Goal: Task Accomplishment & Management: Use online tool/utility

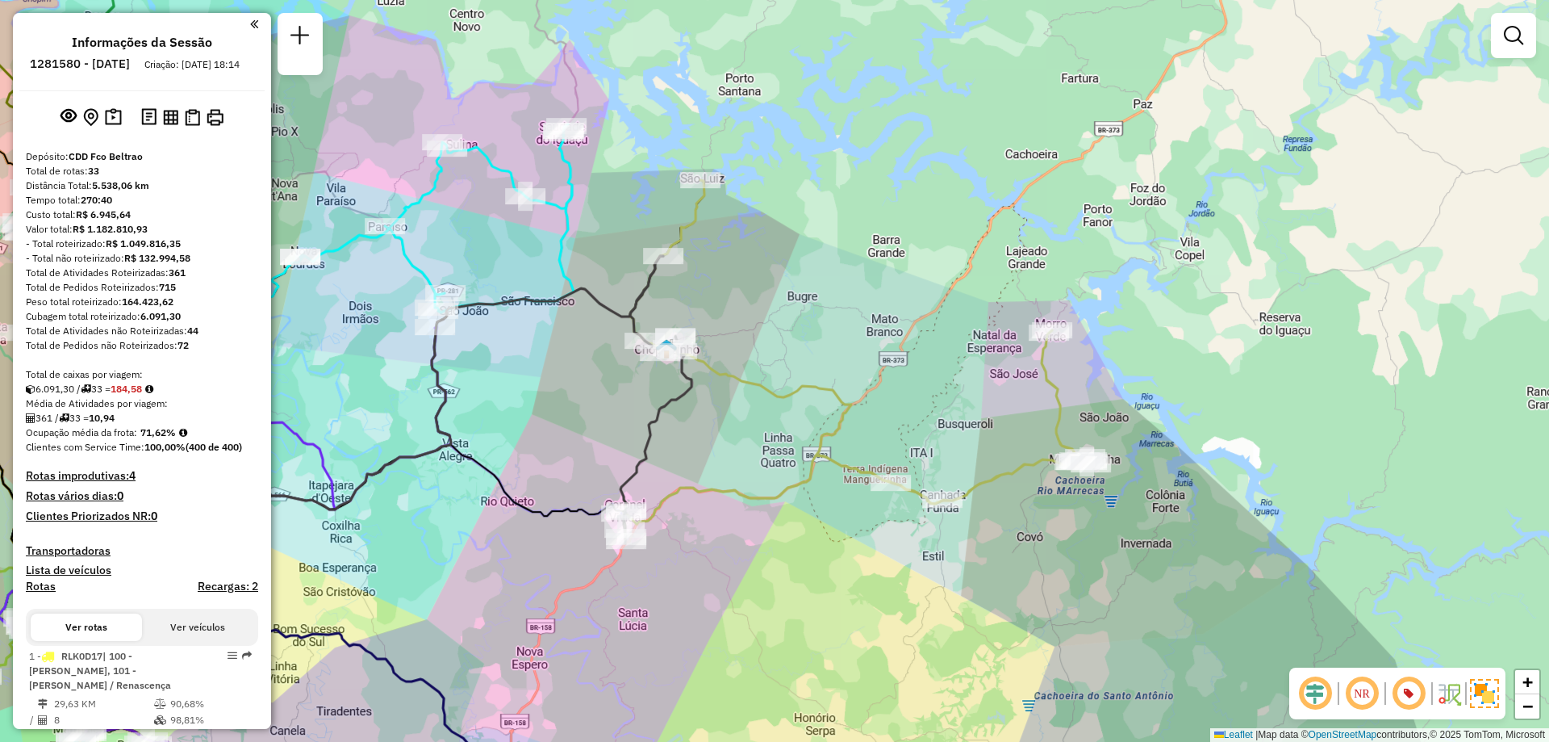
scroll to position [1566, 0]
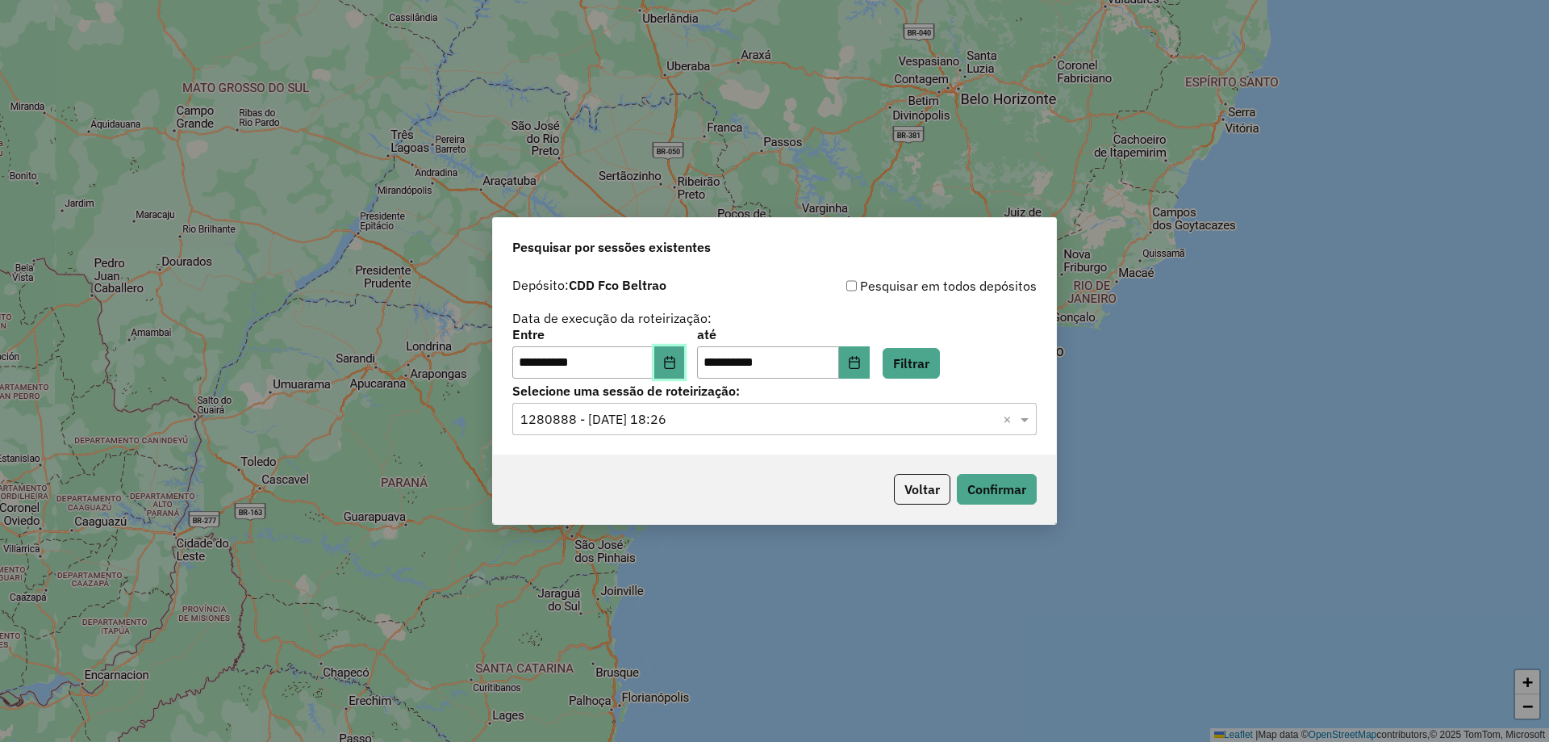
click at [671, 362] on button "Choose Date" at bounding box center [669, 362] width 31 height 32
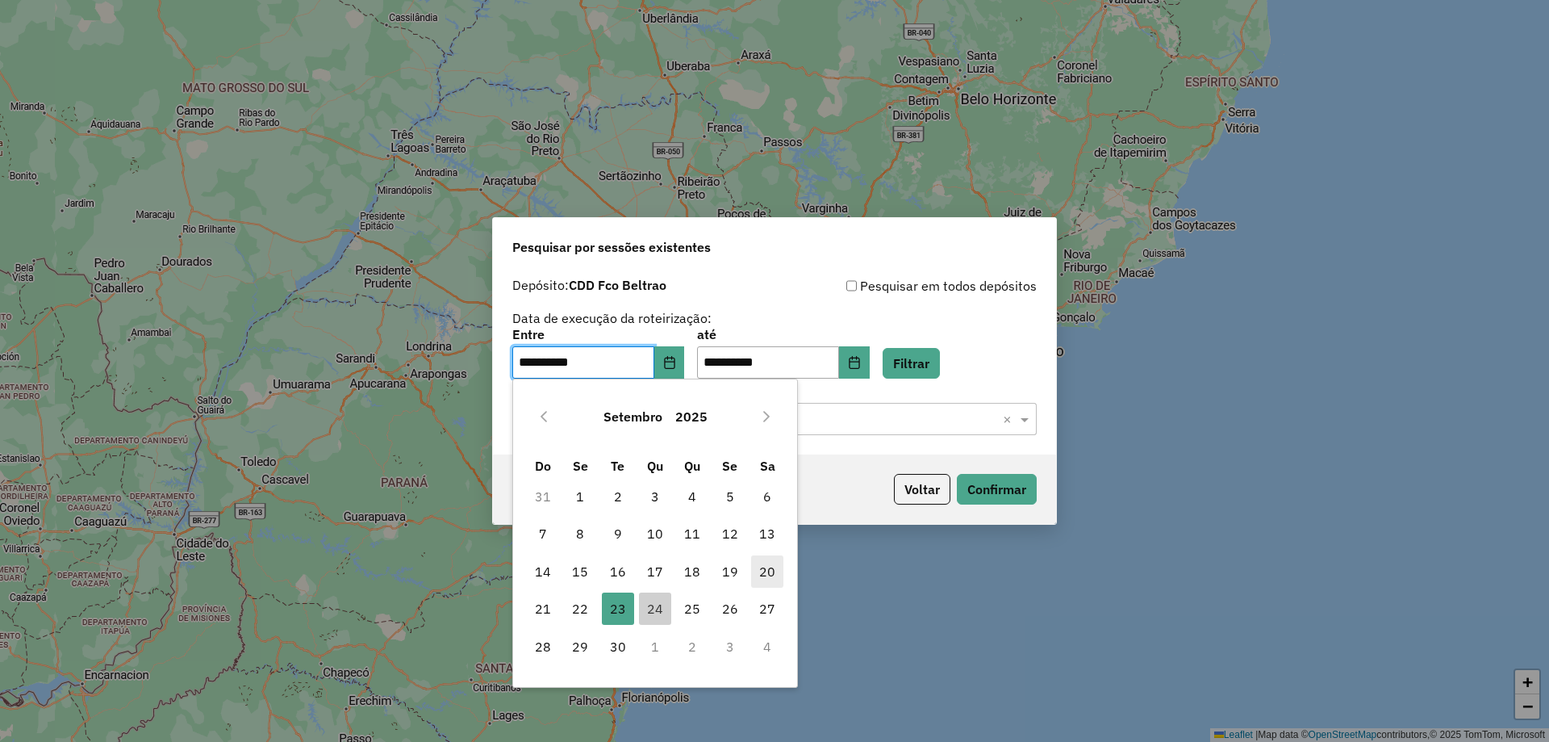
click at [765, 576] on span "20" at bounding box center [767, 571] width 32 height 32
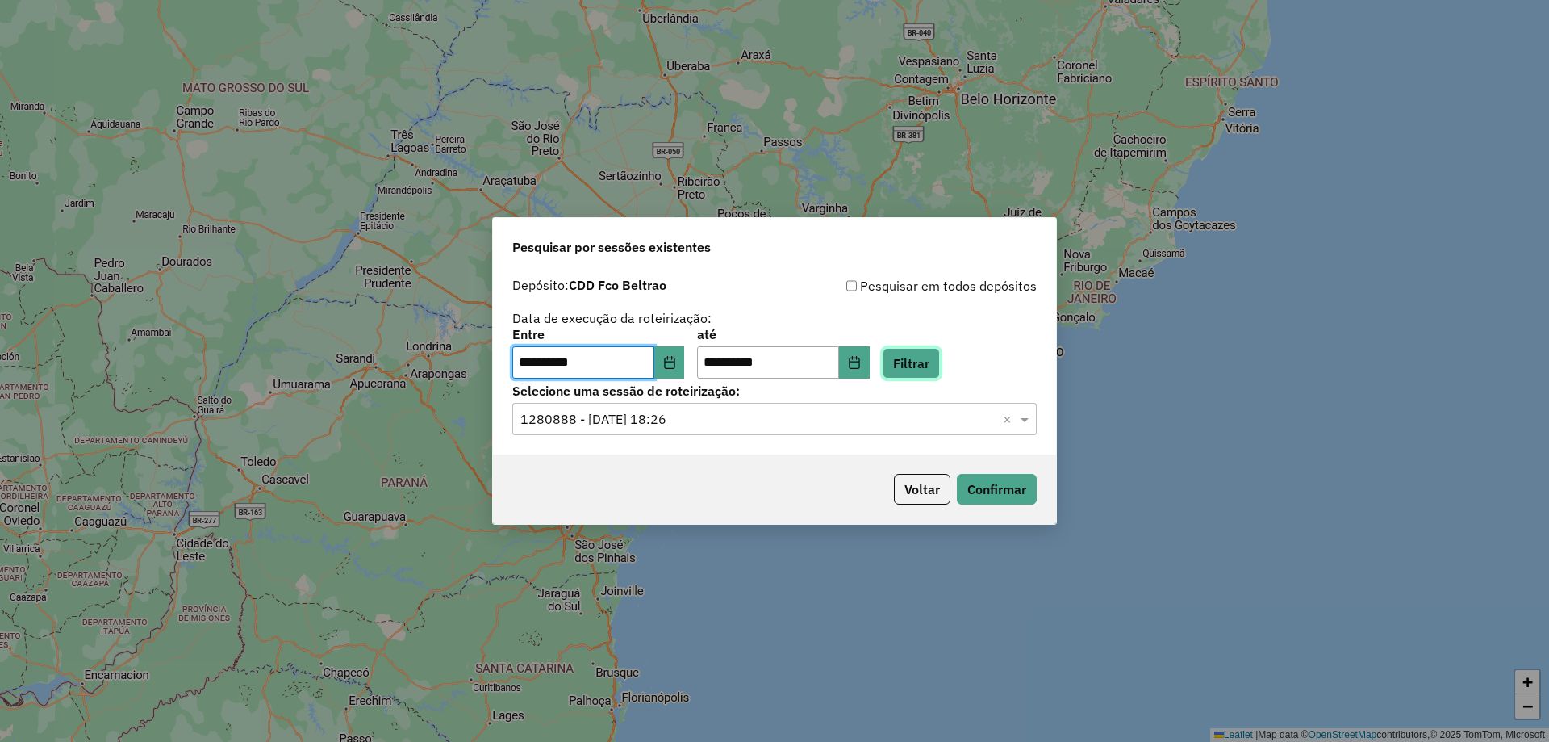
click at [930, 364] on button "Filtrar" at bounding box center [911, 363] width 57 height 31
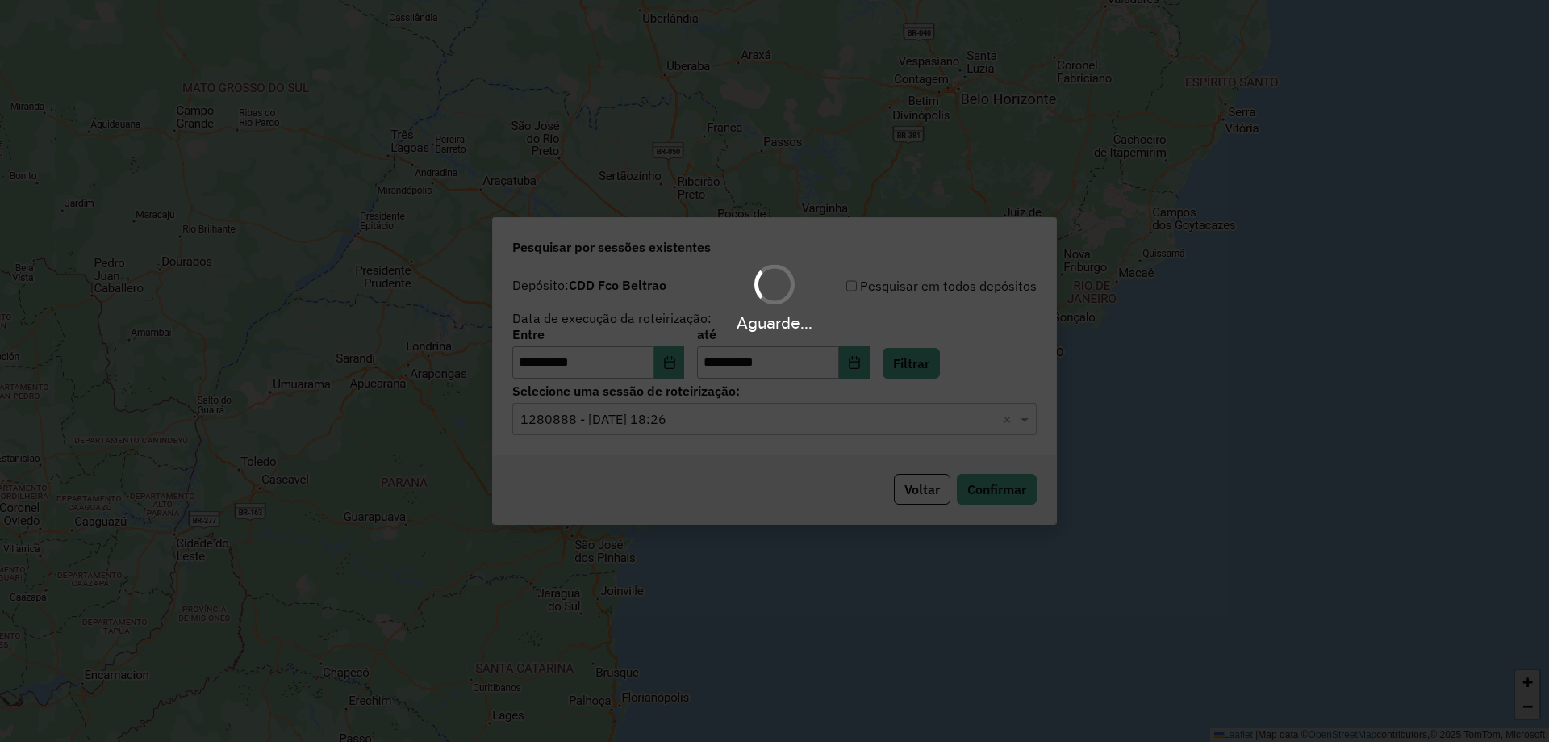
click at [709, 419] on div "Aguarde..." at bounding box center [774, 371] width 1549 height 742
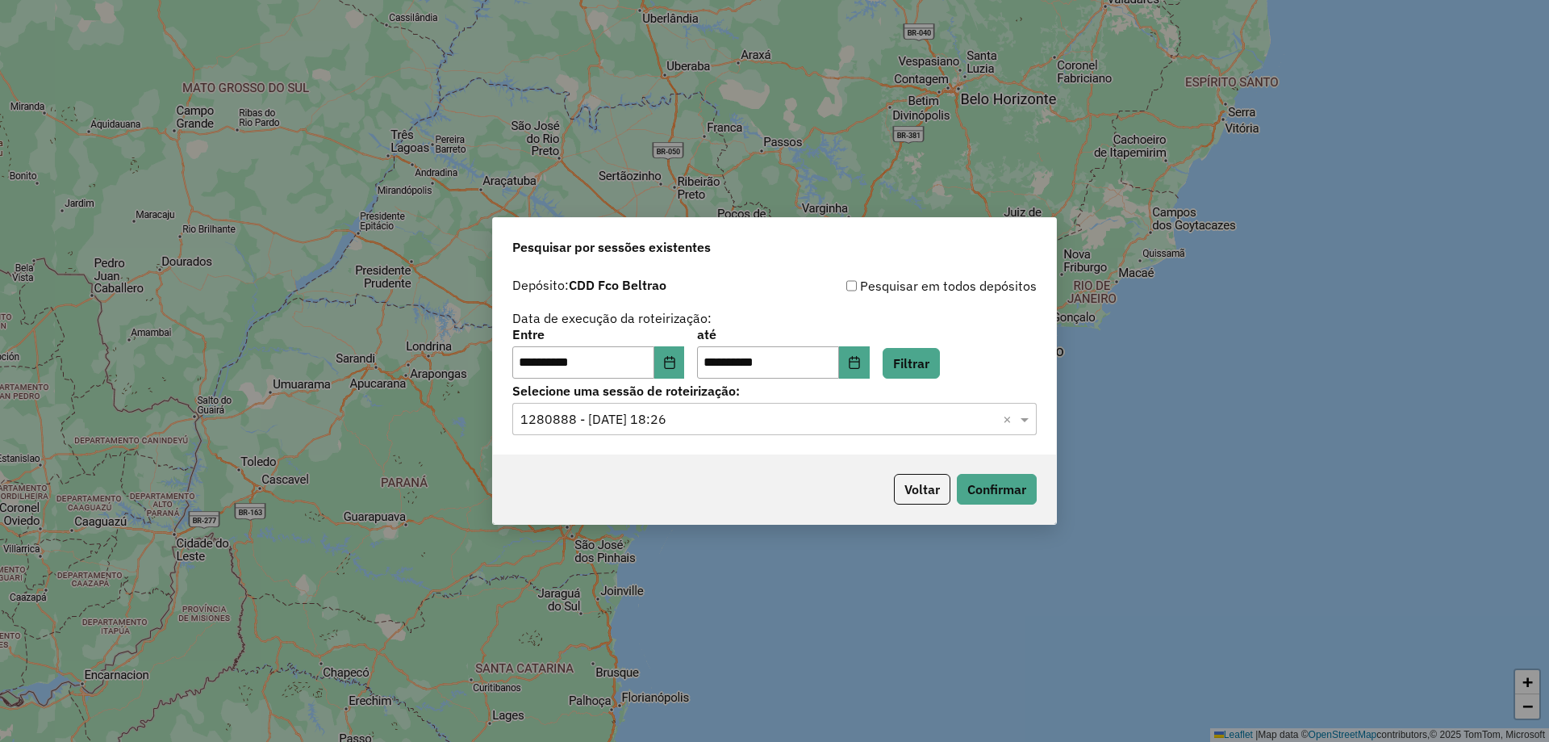
click at [704, 423] on input "text" at bounding box center [759, 419] width 476 height 19
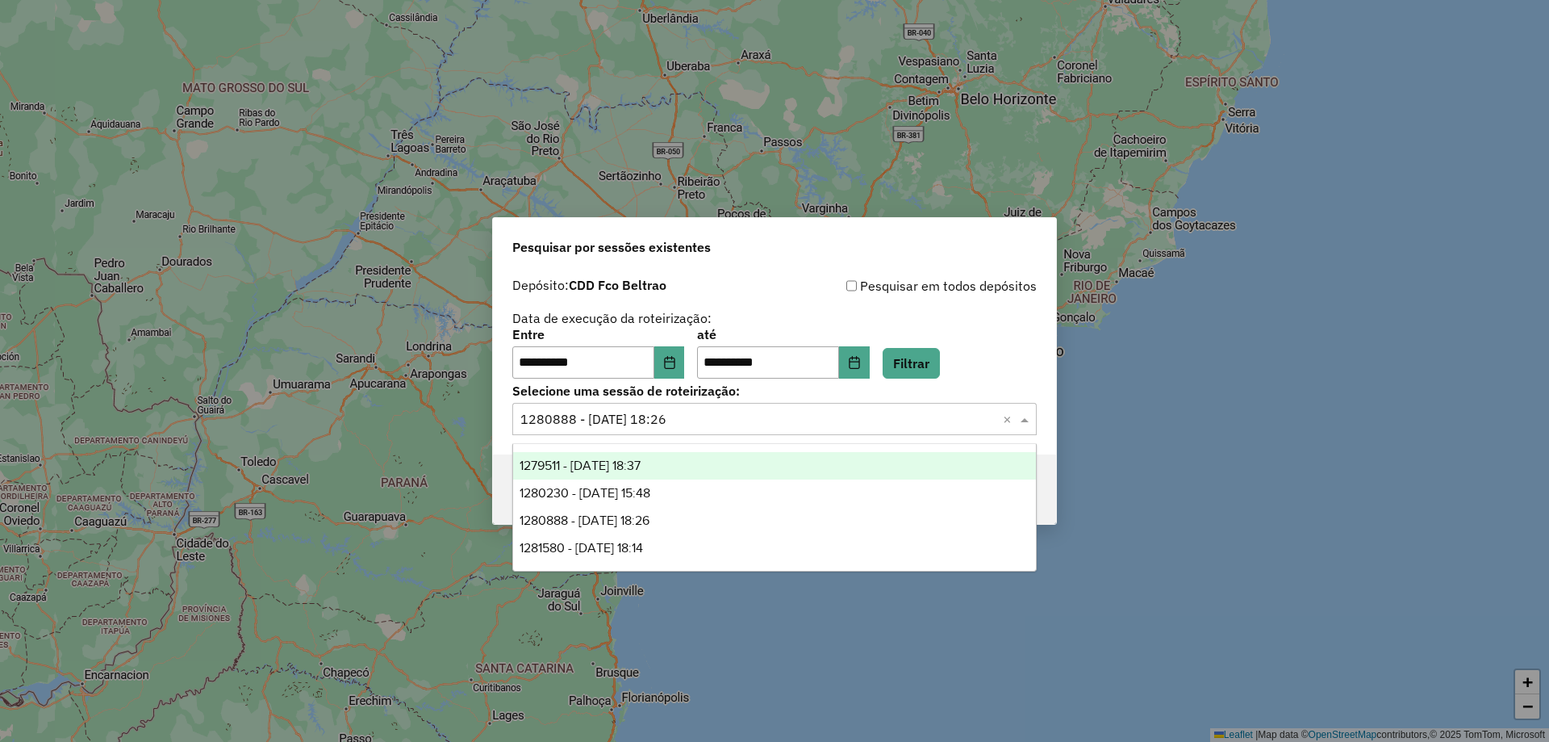
click at [629, 462] on span "1279511 - 20/09/2025 18:37" at bounding box center [580, 465] width 121 height 14
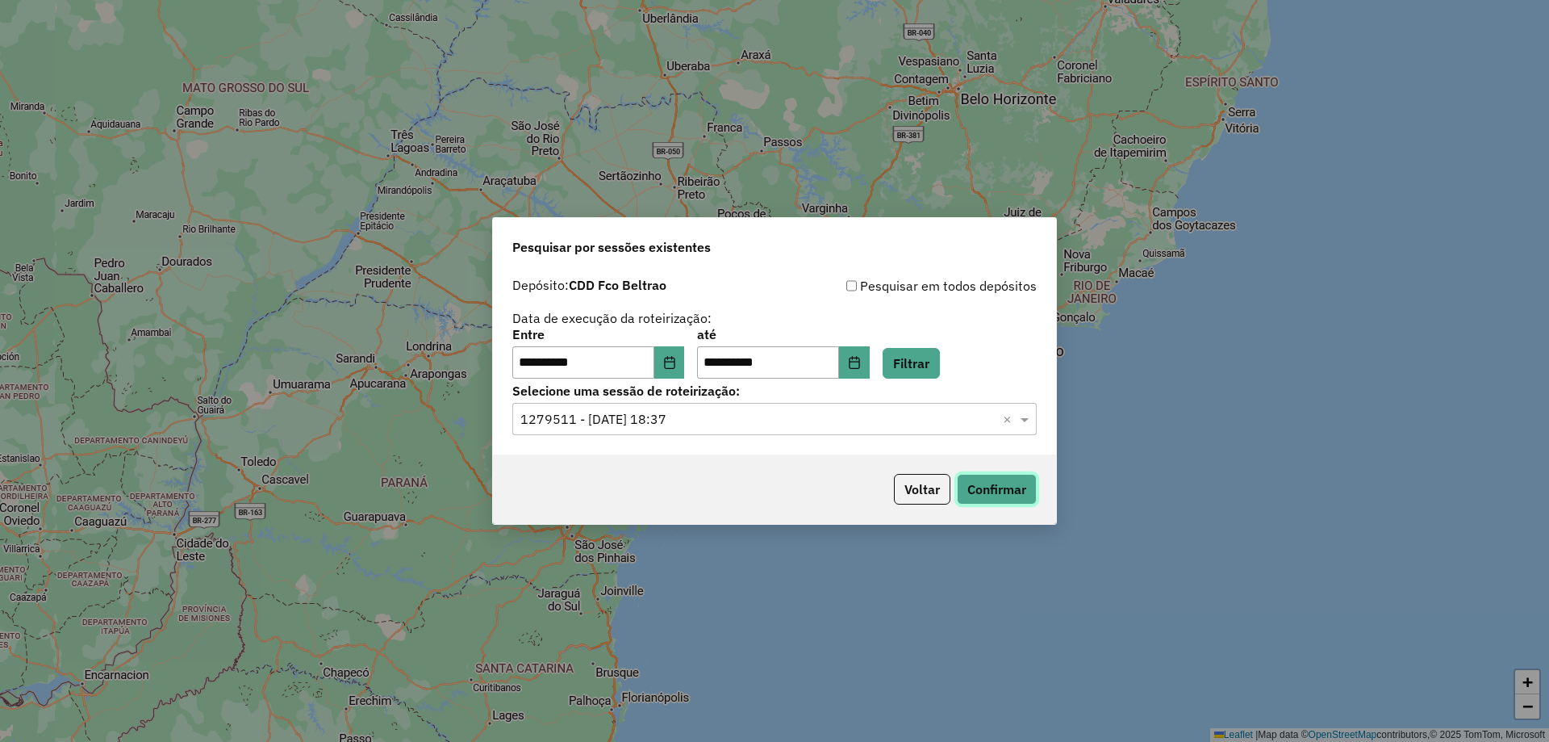
click at [1004, 495] on button "Confirmar" at bounding box center [997, 489] width 80 height 31
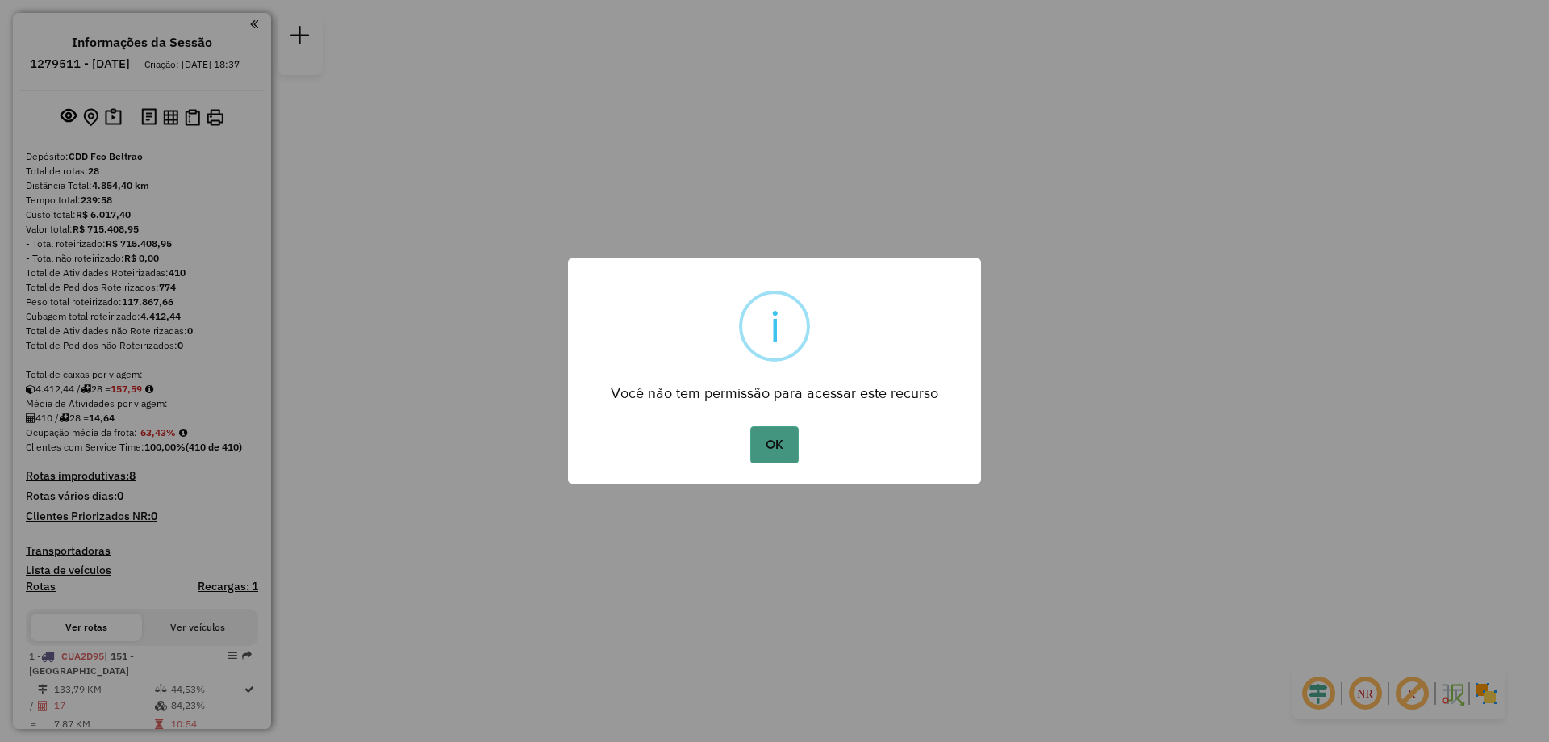
click at [783, 447] on button "OK" at bounding box center [774, 444] width 48 height 37
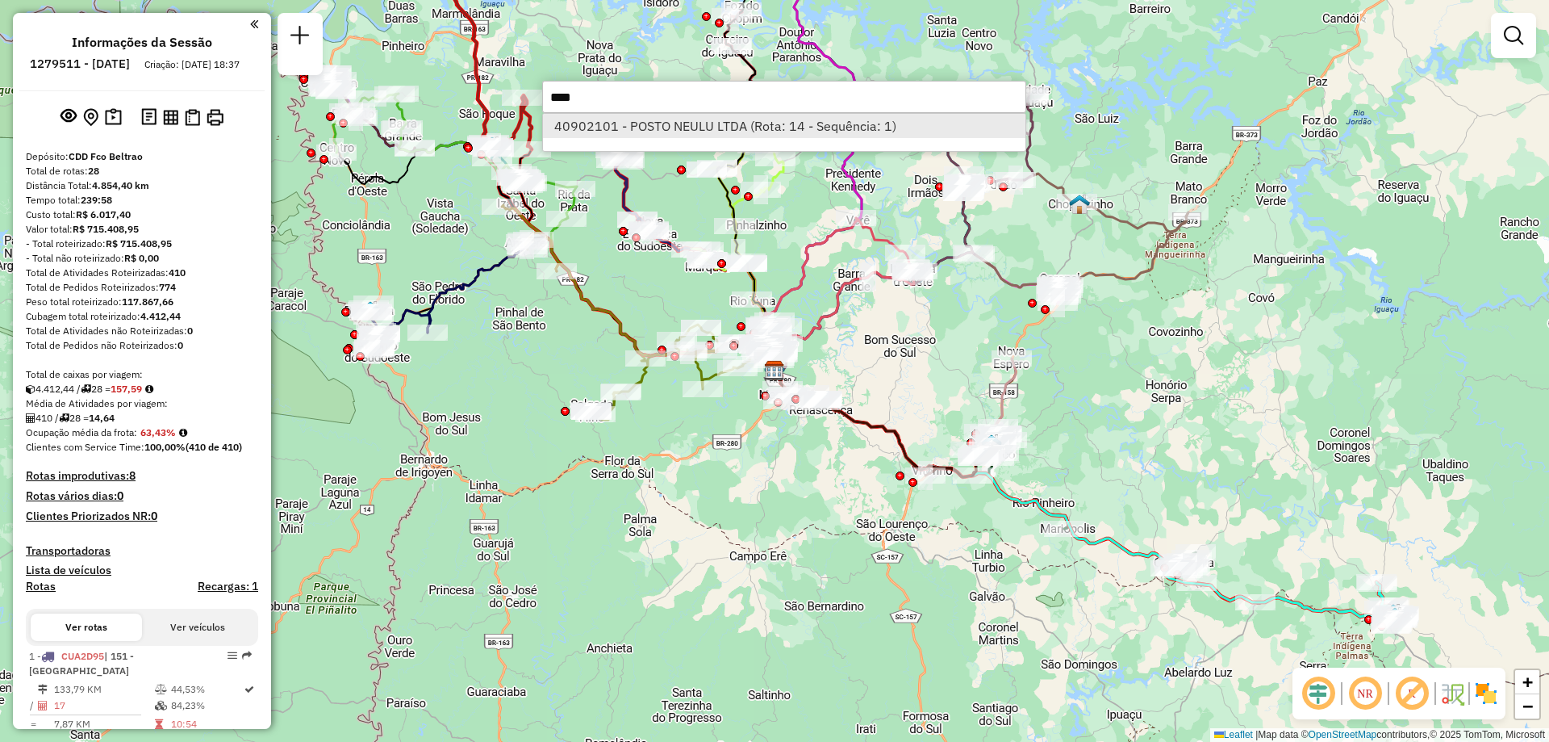
type input "****"
click at [759, 126] on li "40902101 - POSTO NEULU LTDA (Rota: 14 - Sequência: 1)" at bounding box center [784, 126] width 483 height 24
select select "**********"
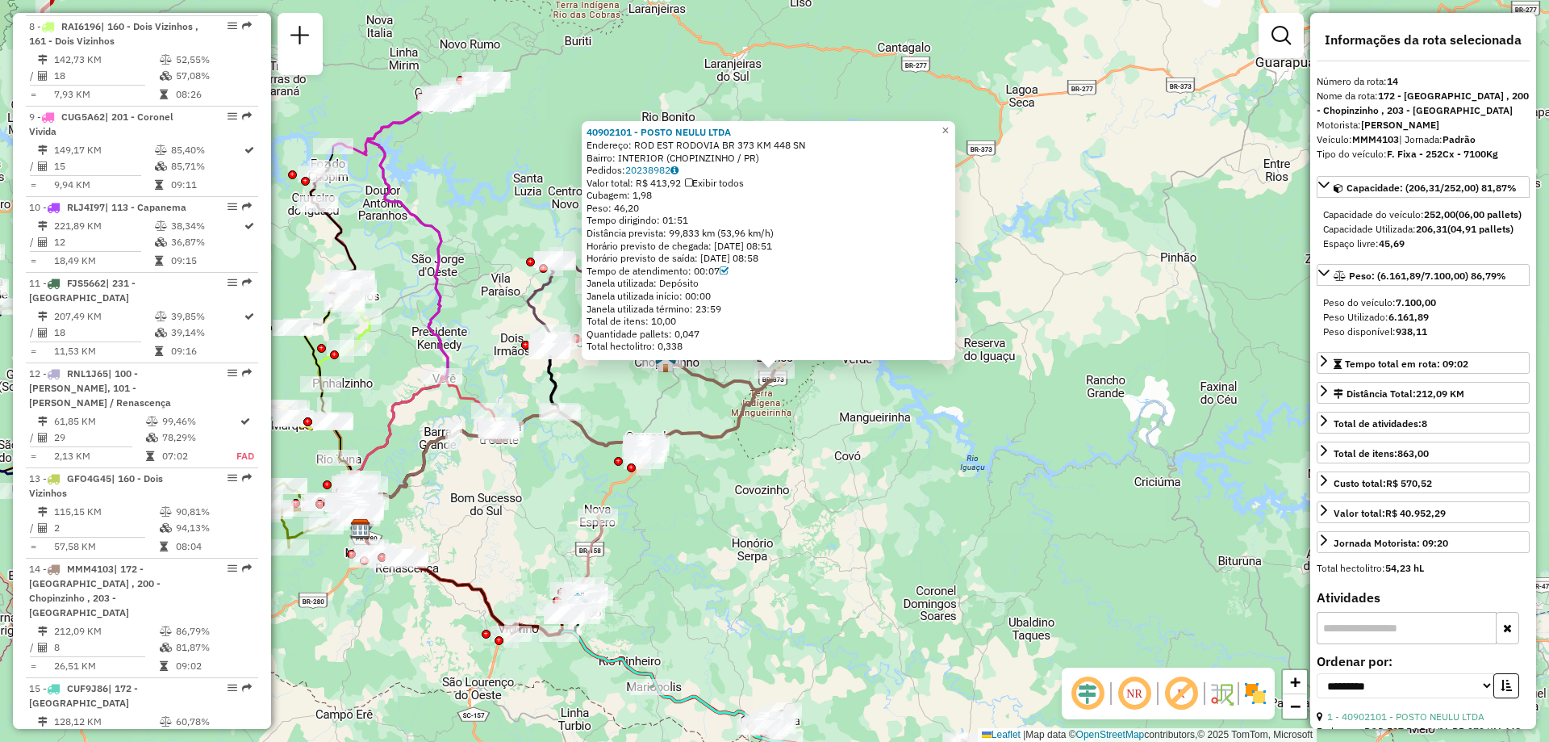
scroll to position [1822, 0]
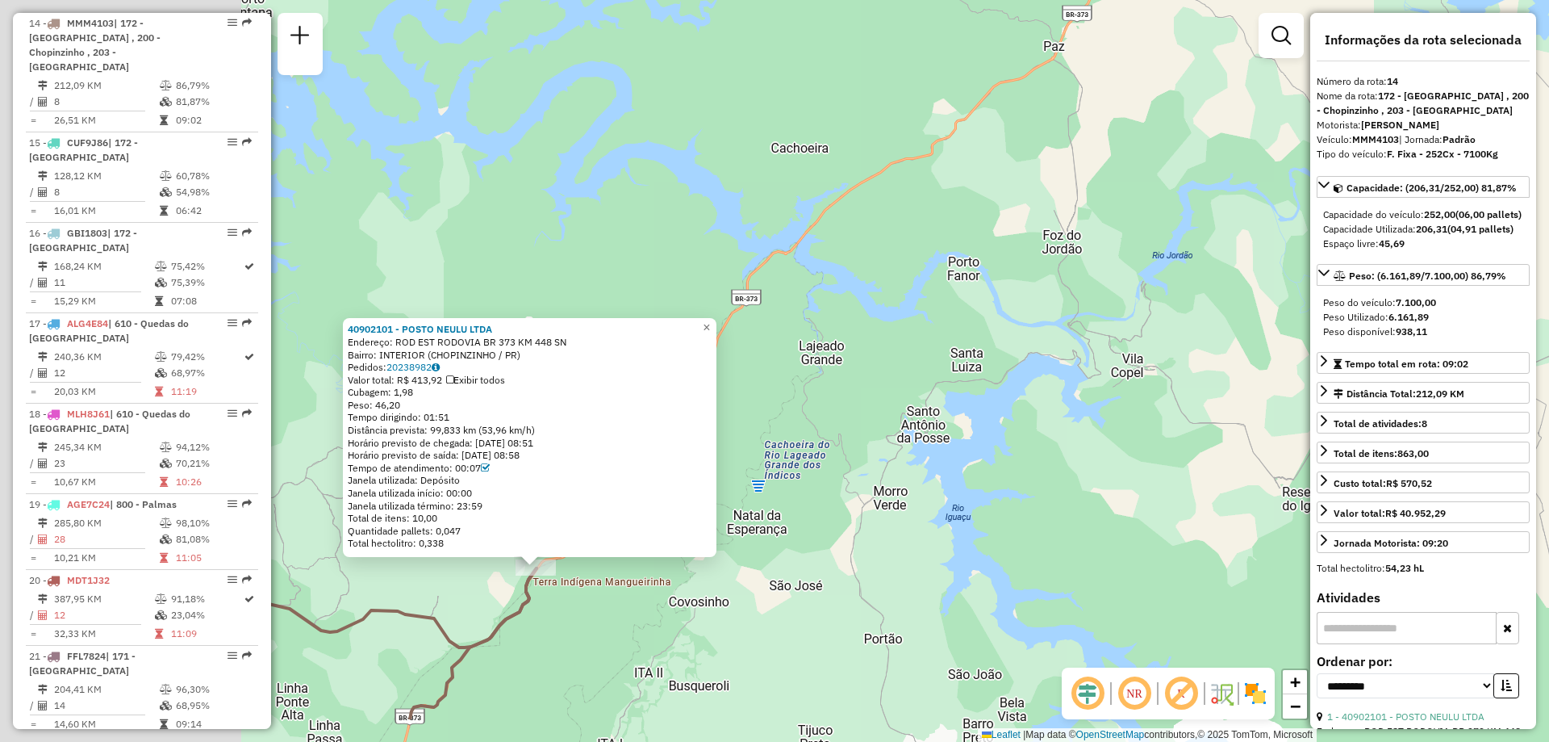
drag, startPoint x: 817, startPoint y: 443, endPoint x: 1068, endPoint y: 354, distance: 266.2
click at [1076, 354] on div "40902101 - POSTO NEULU LTDA Endereço: ROD EST RODOVIA BR 373 KM 448 SN Bairro: …" at bounding box center [774, 371] width 1549 height 742
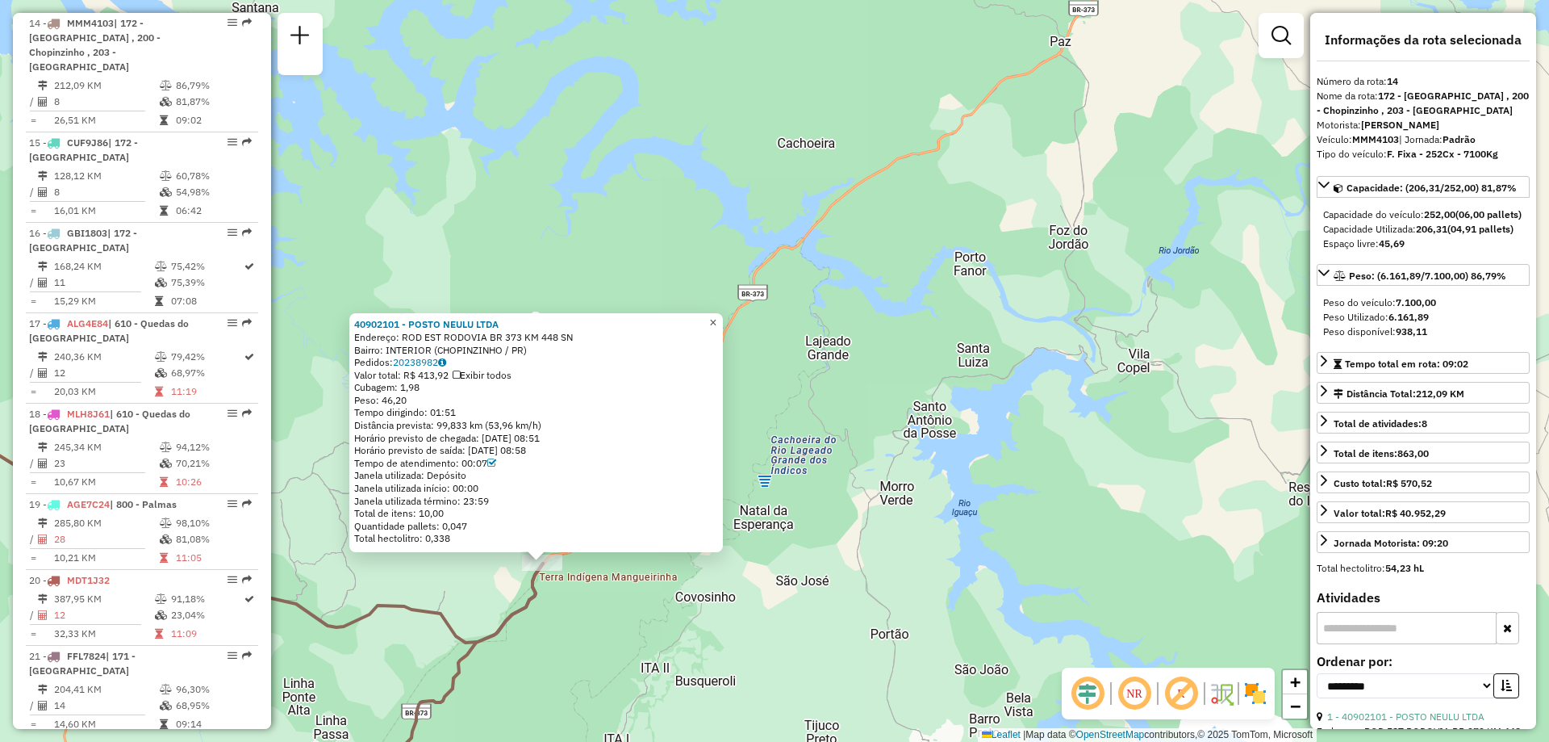
click at [717, 321] on span "×" at bounding box center [712, 323] width 7 height 14
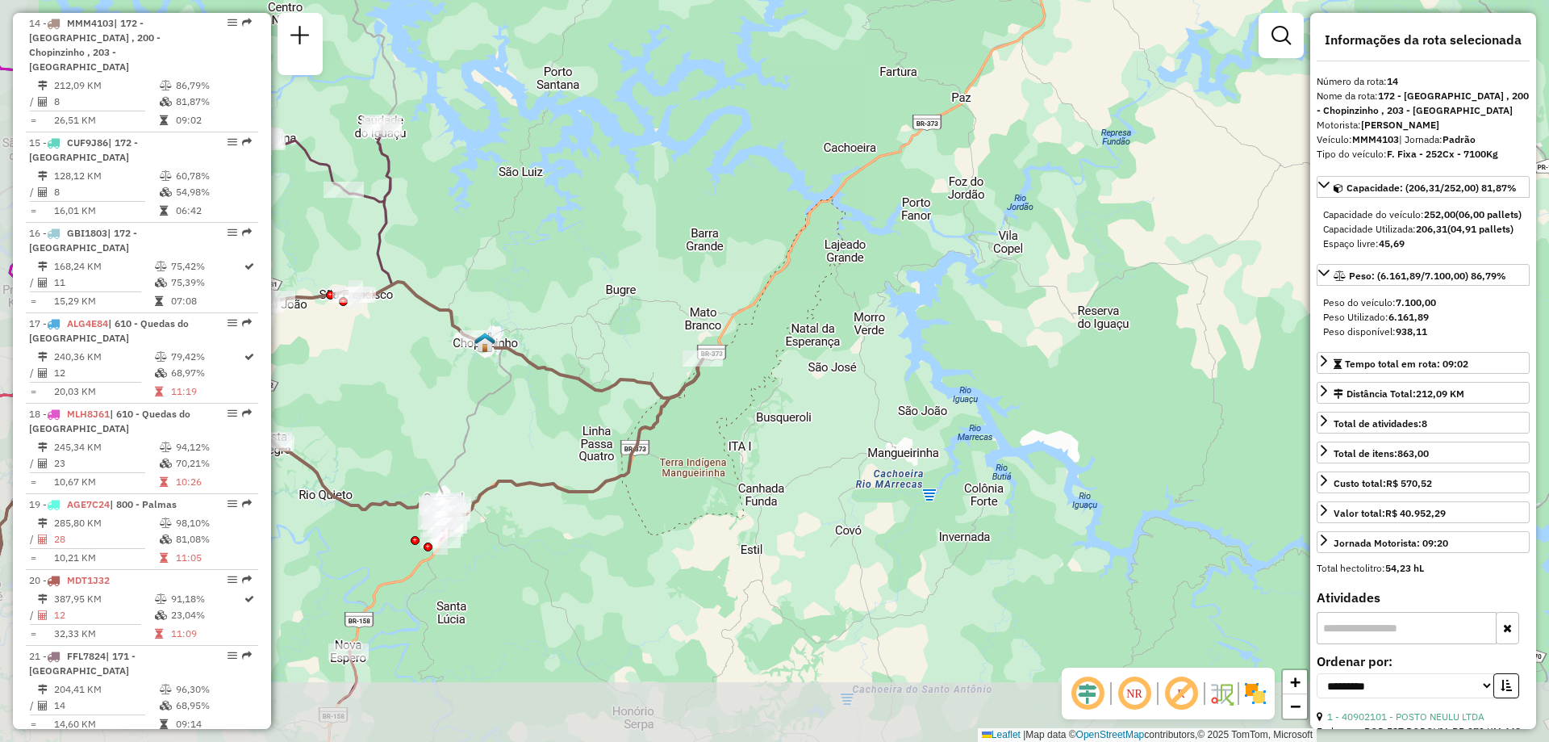
drag, startPoint x: 671, startPoint y: 365, endPoint x: 755, endPoint y: 288, distance: 114.3
click at [755, 288] on div "Janela de atendimento Grade de atendimento Capacidade Transportadoras Veículos …" at bounding box center [774, 371] width 1549 height 742
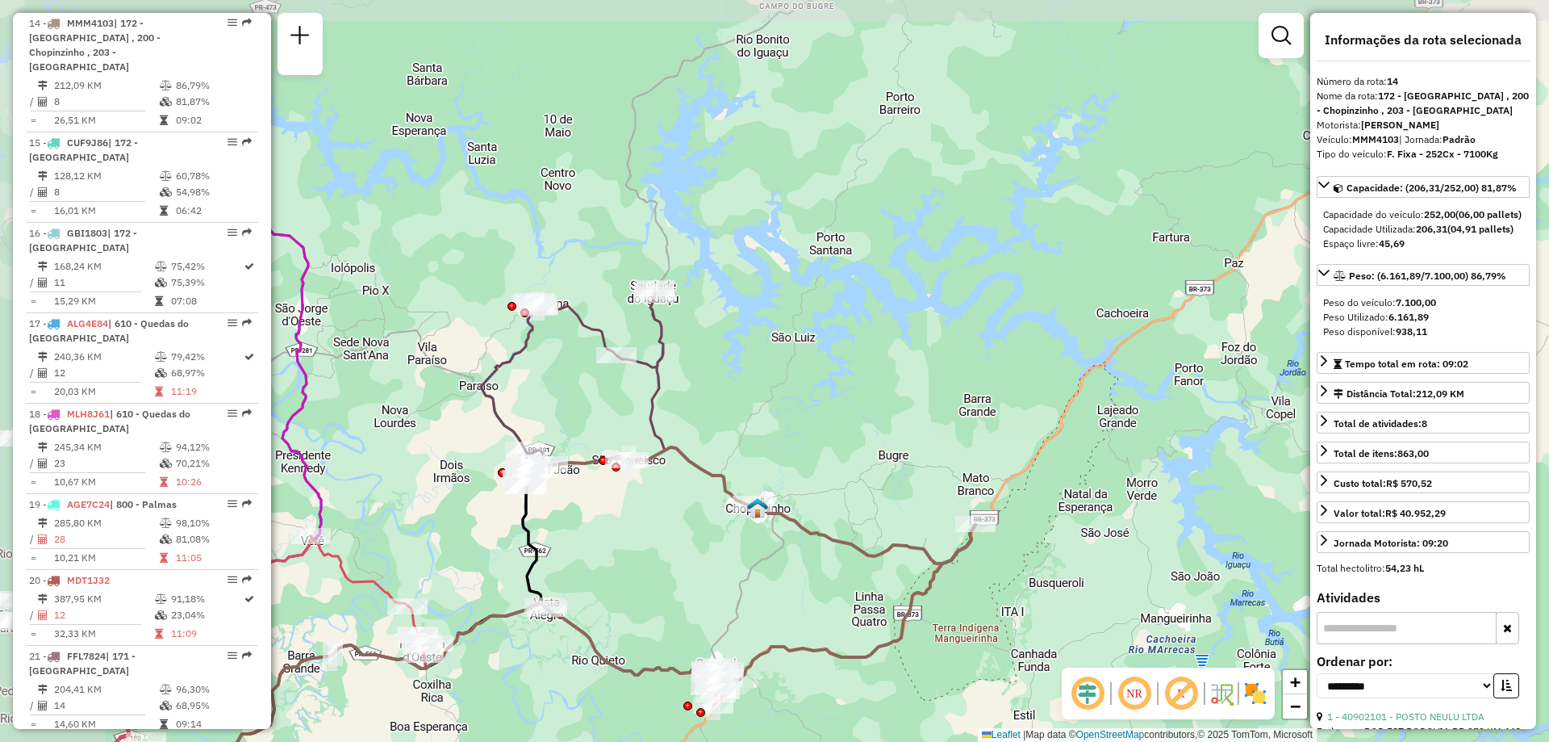
drag, startPoint x: 616, startPoint y: 434, endPoint x: 863, endPoint y: 619, distance: 308.4
click at [867, 619] on div "Janela de atendimento Grade de atendimento Capacidade Transportadoras Veículos …" at bounding box center [774, 371] width 1549 height 742
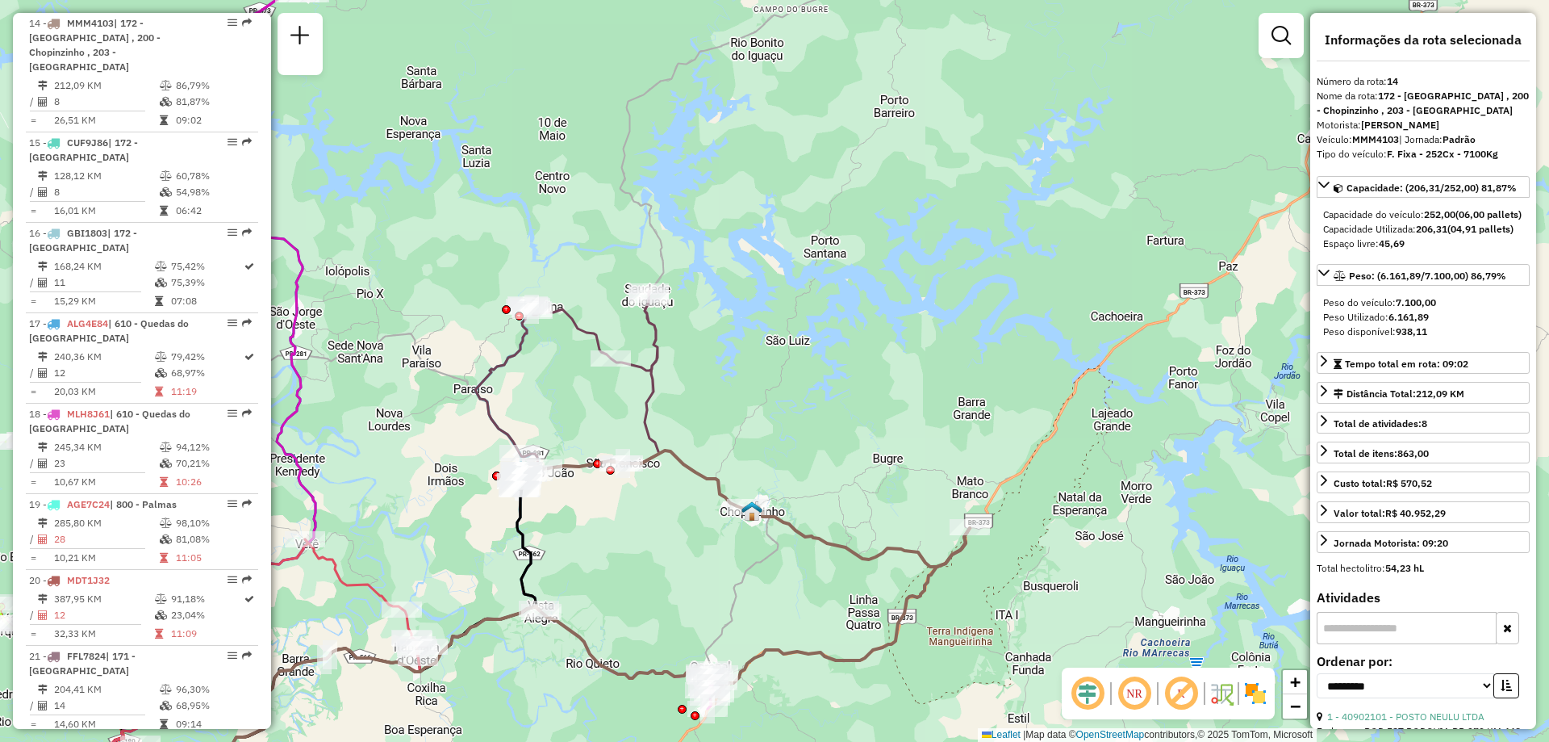
click at [903, 558] on icon at bounding box center [745, 508] width 449 height 116
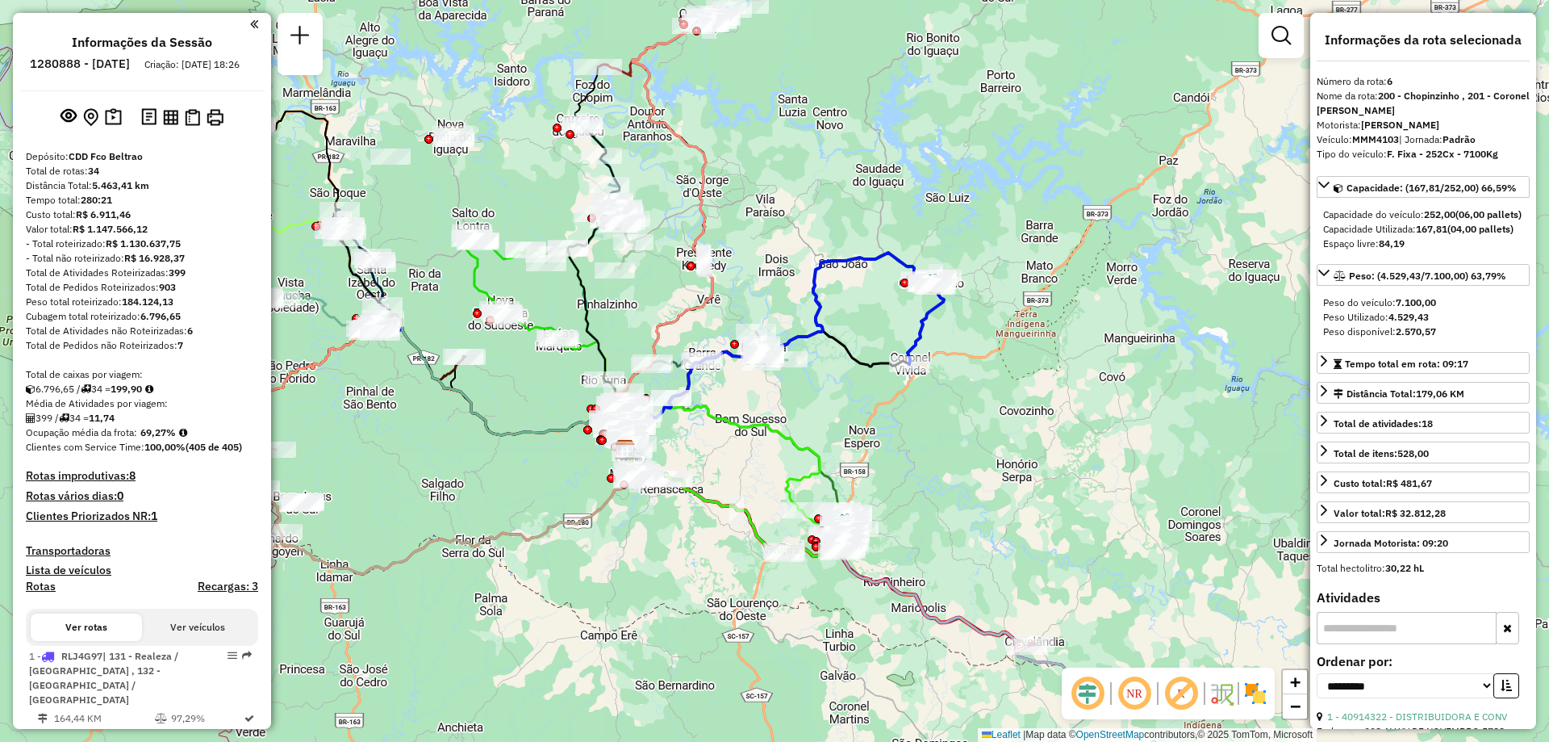
select select "**********"
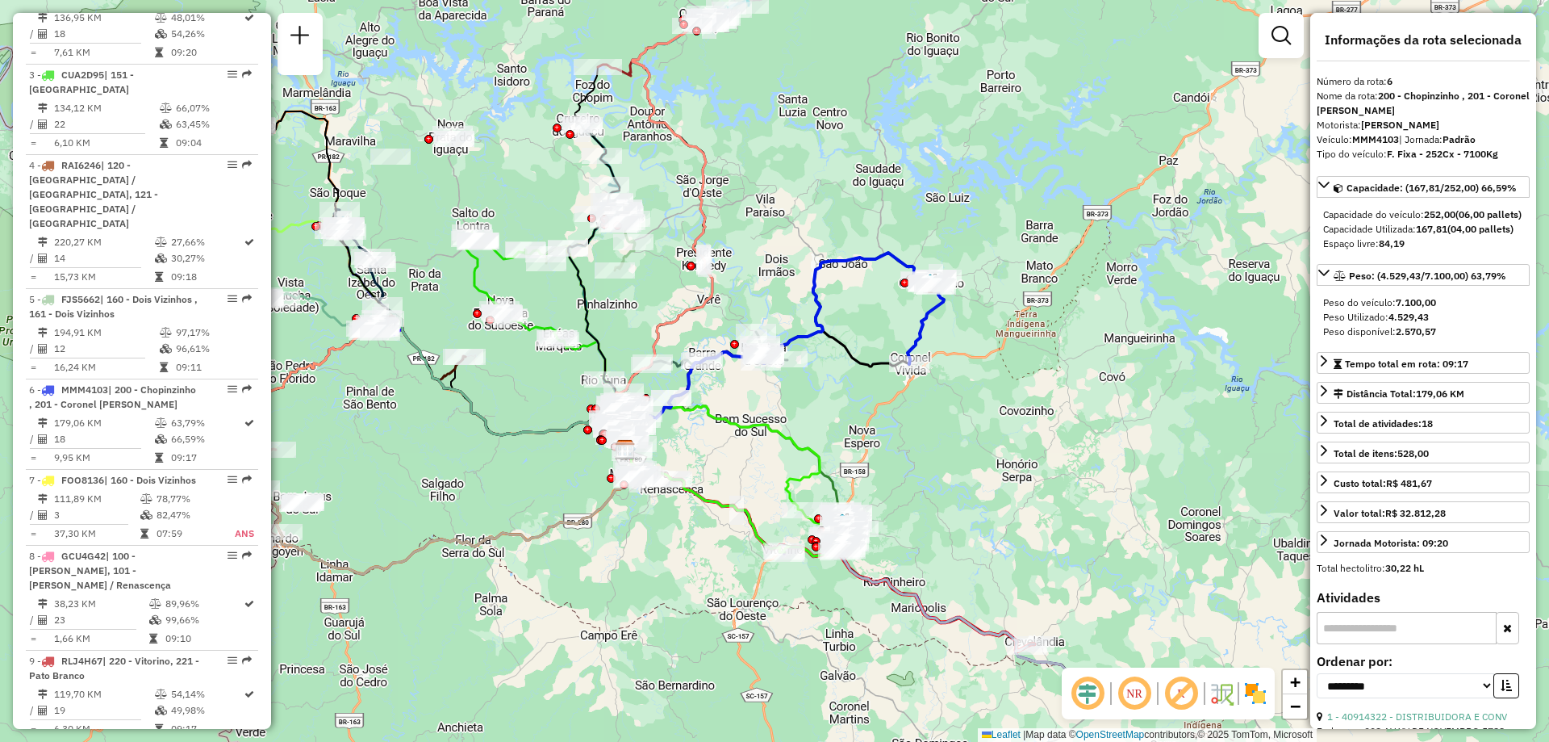
scroll to position [416, 0]
